Goal: Register for event/course

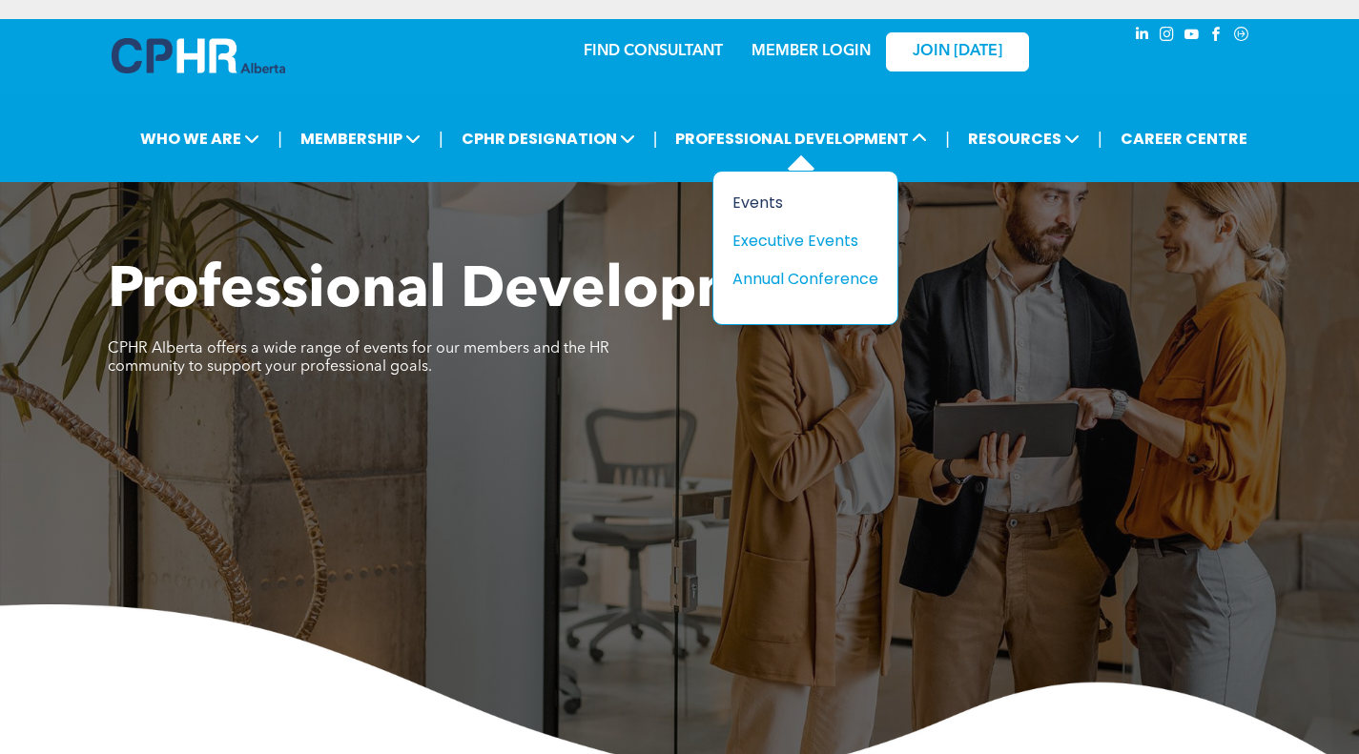
click at [763, 202] on div "Events" at bounding box center [798, 203] width 132 height 24
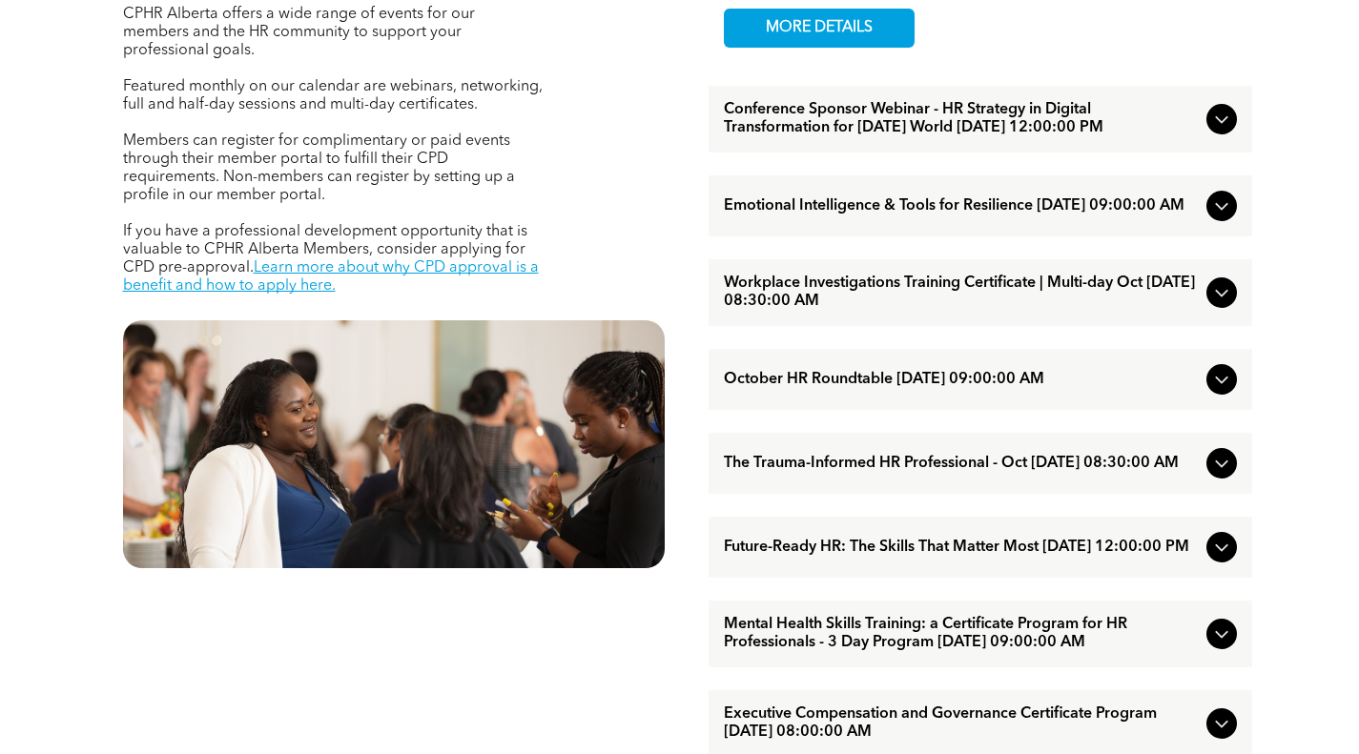
scroll to position [858, 0]
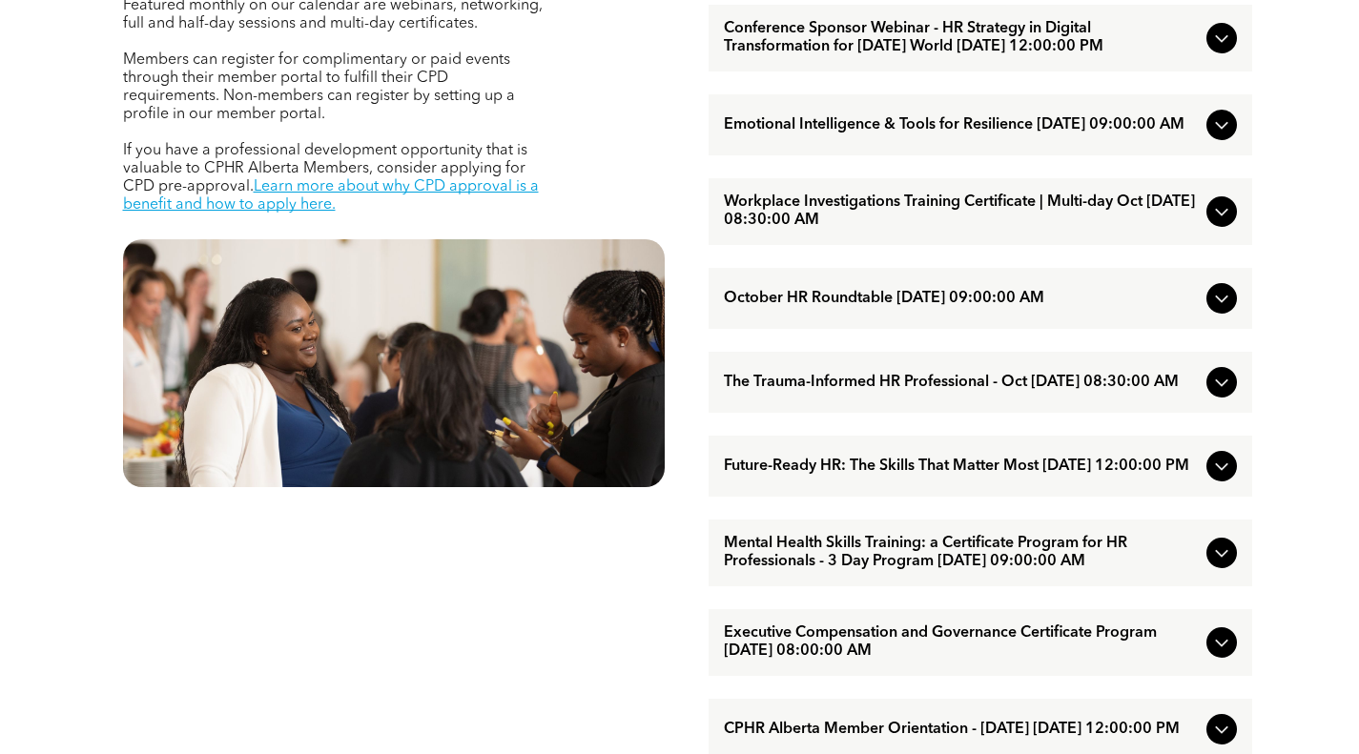
click at [994, 476] on span "Future-Ready HR: The Skills That Matter Most [DATE] 12:00:00 PM" at bounding box center [961, 467] width 475 height 18
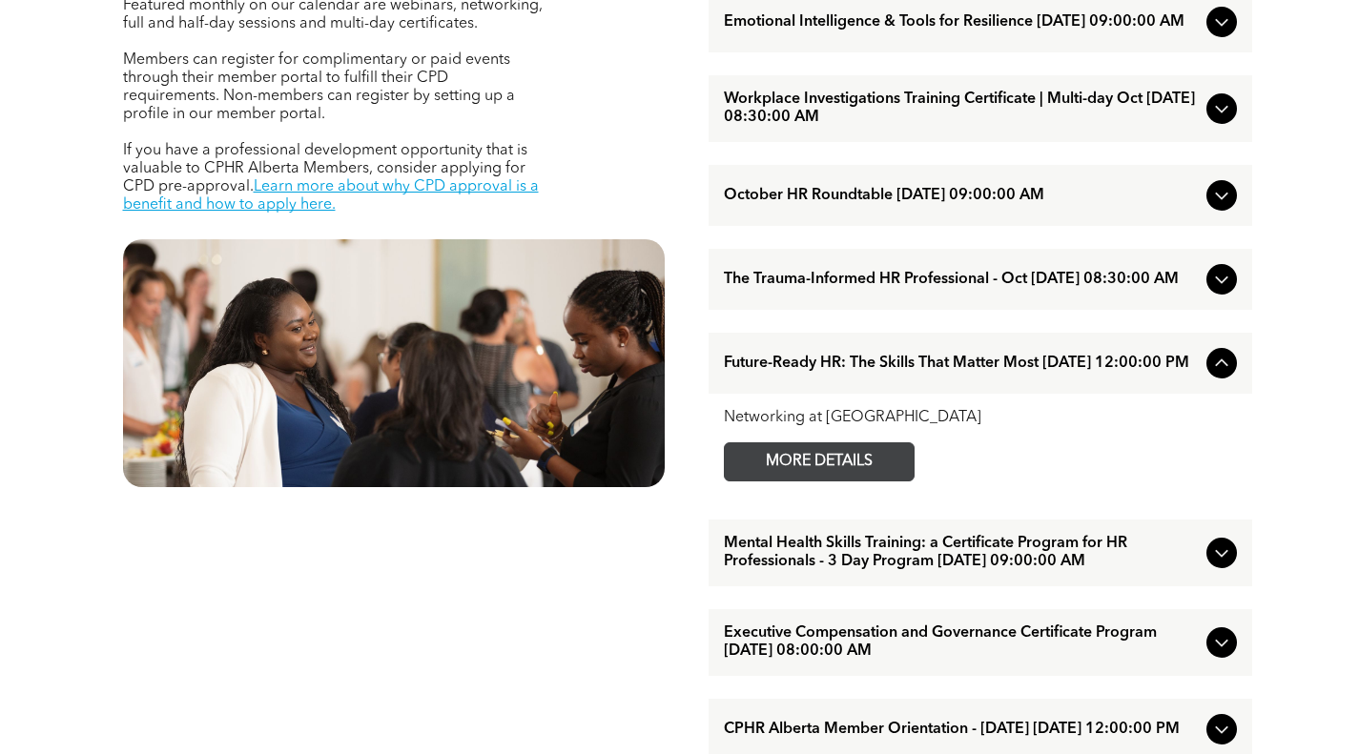
click at [873, 481] on span "MORE DETAILS" at bounding box center [819, 461] width 151 height 37
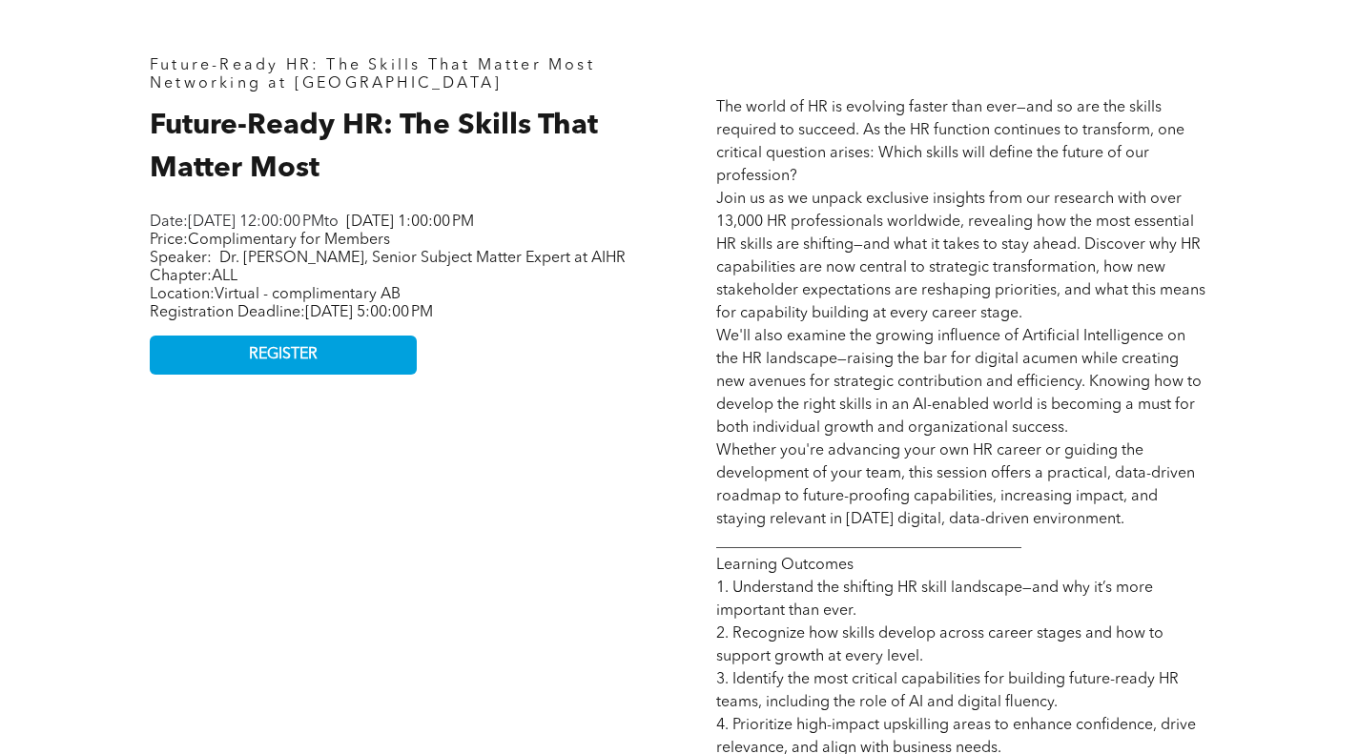
scroll to position [667, 0]
